Goal: Browse casually

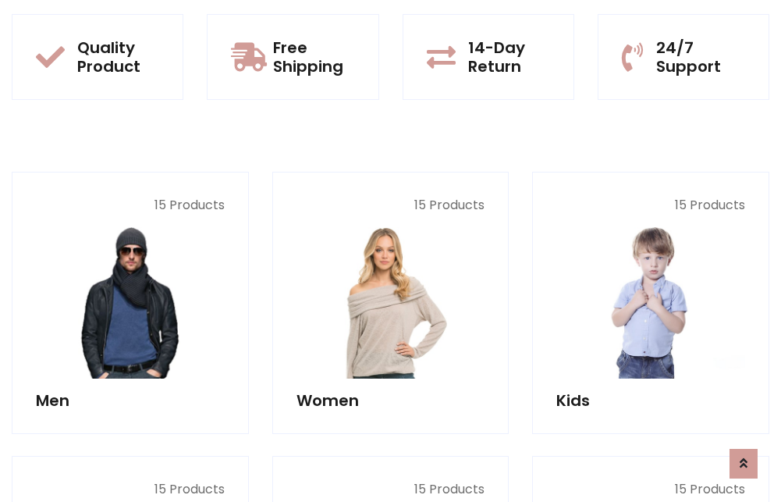
scroll to position [1352, 0]
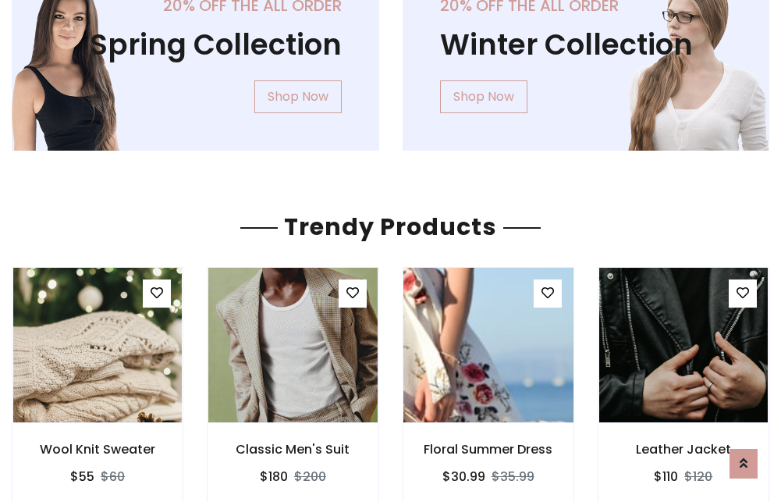
click at [487, 345] on img at bounding box center [488, 345] width 203 height 374
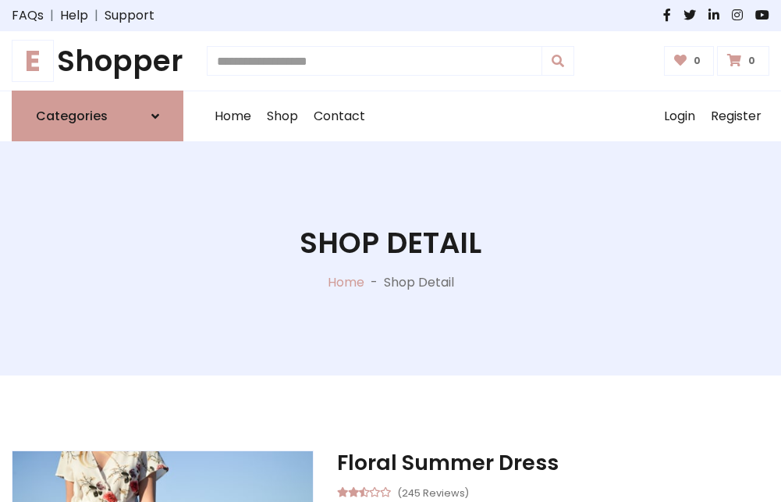
click at [97, 61] on h1 "E Shopper" at bounding box center [98, 61] width 172 height 34
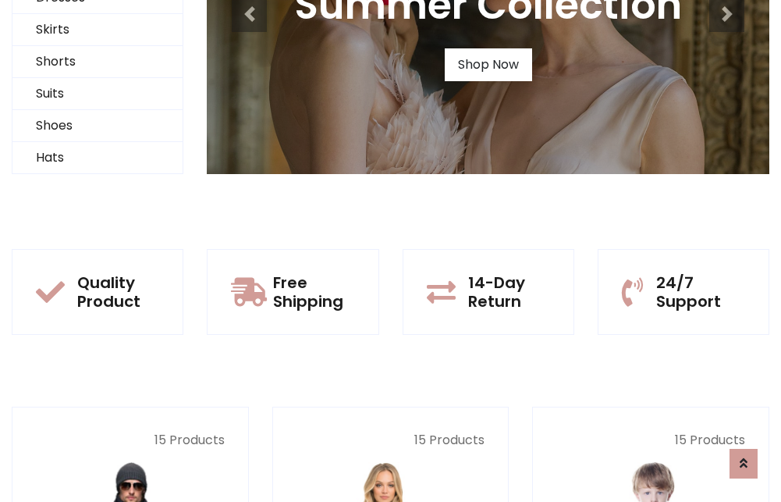
scroll to position [151, 0]
